Goal: Task Accomplishment & Management: Manage account settings

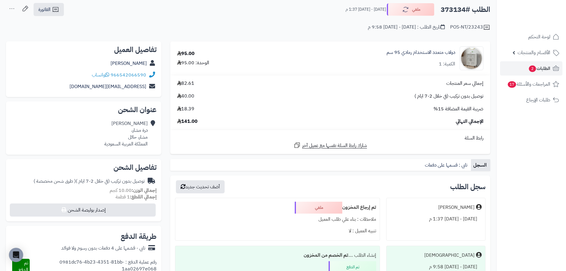
scroll to position [30, 0]
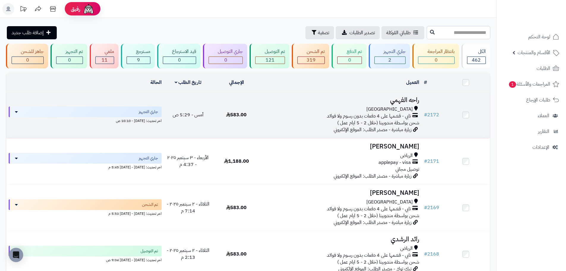
click at [328, 115] on span "تابي - قسّمها على 4 دفعات بدون رسوم ولا فوائد" at bounding box center [369, 116] width 84 height 7
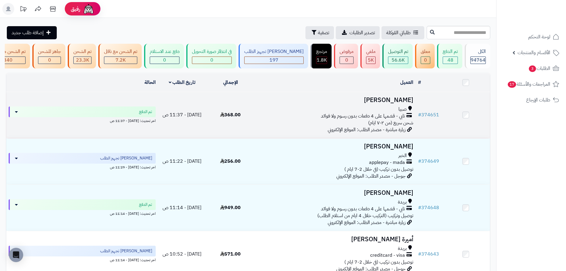
click at [309, 136] on td "[PERSON_NAME] صبيا تابي - قسّمها على 4 دفعات بدون رسوم ولا فوائد شحن سريع (من ٢…" at bounding box center [335, 115] width 161 height 46
click at [356, 119] on span "تابي - قسّمها على 4 دفعات بدون رسوم ولا فوائد" at bounding box center [363, 116] width 84 height 7
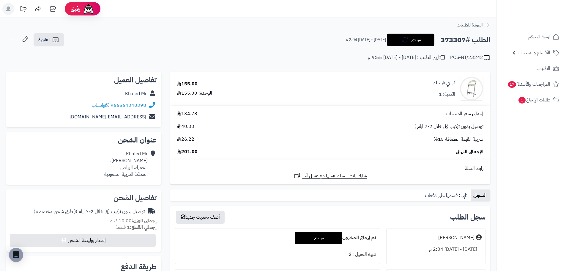
click at [454, 42] on h2 "الطلب #373307" at bounding box center [466, 40] width 50 height 12
copy h2 "373307"
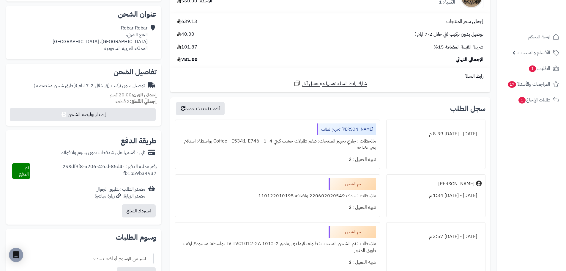
scroll to position [30, 0]
